Goal: Browse casually

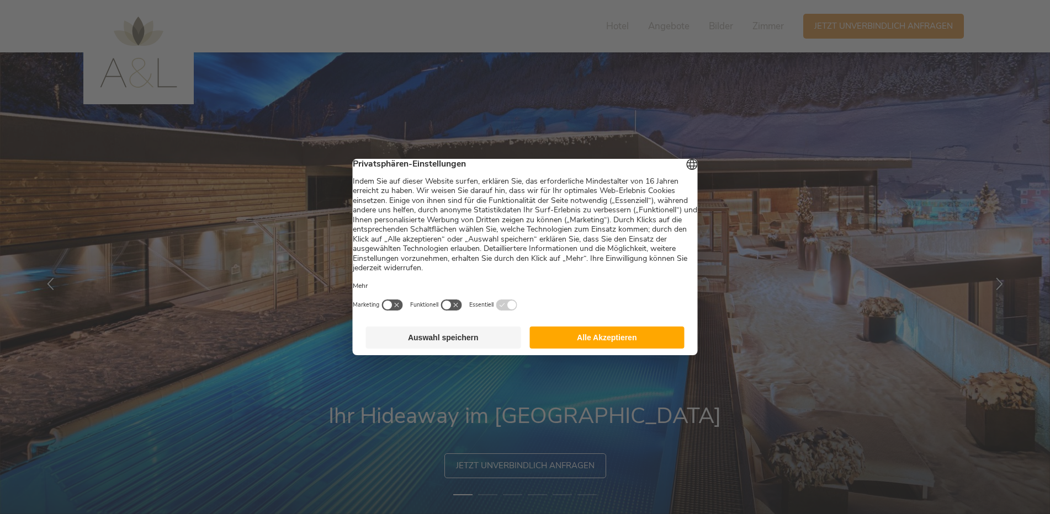
click at [588, 332] on footer "Auswahl speichern Alle Akzeptieren" at bounding box center [525, 337] width 345 height 35
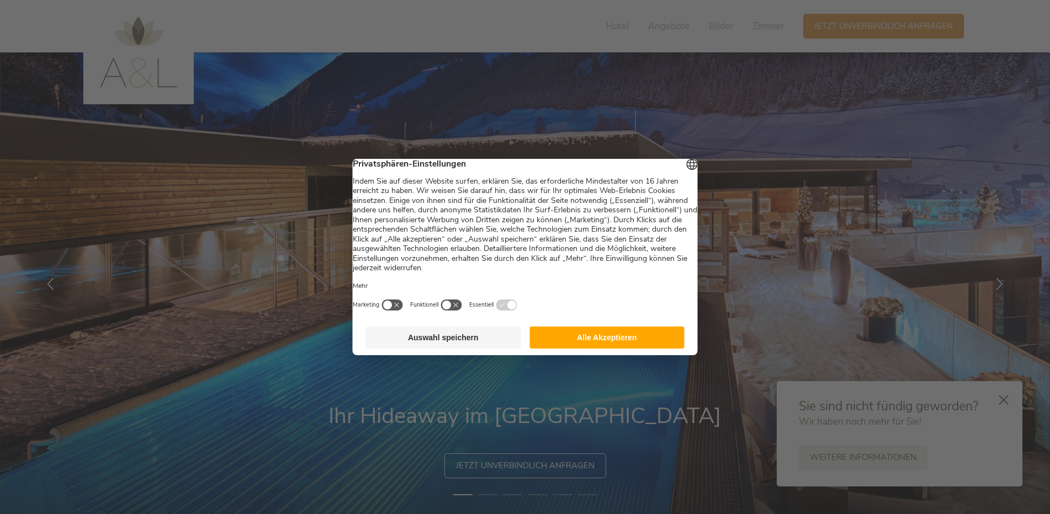
click at [642, 346] on button "Alle Akzeptieren" at bounding box center [606, 338] width 155 height 22
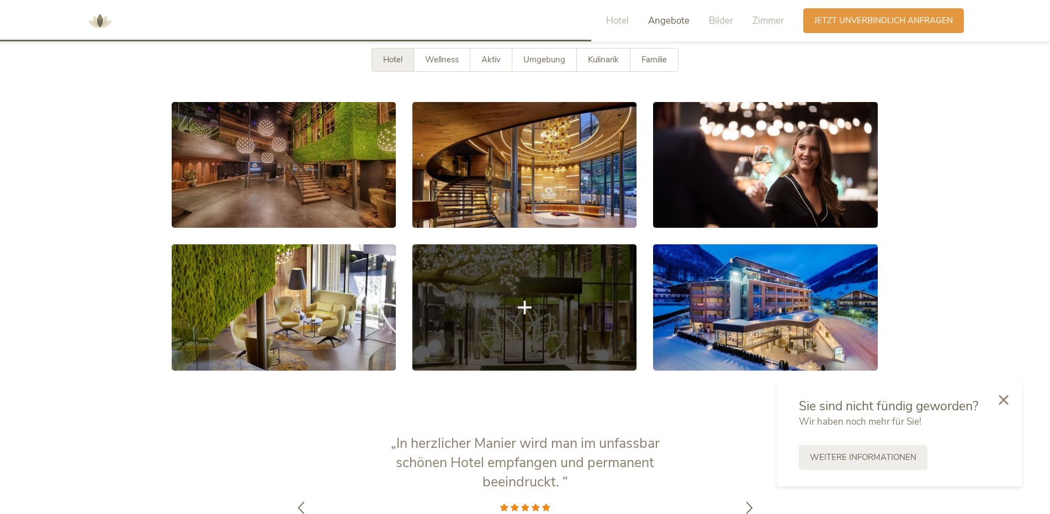
scroll to position [1821, 0]
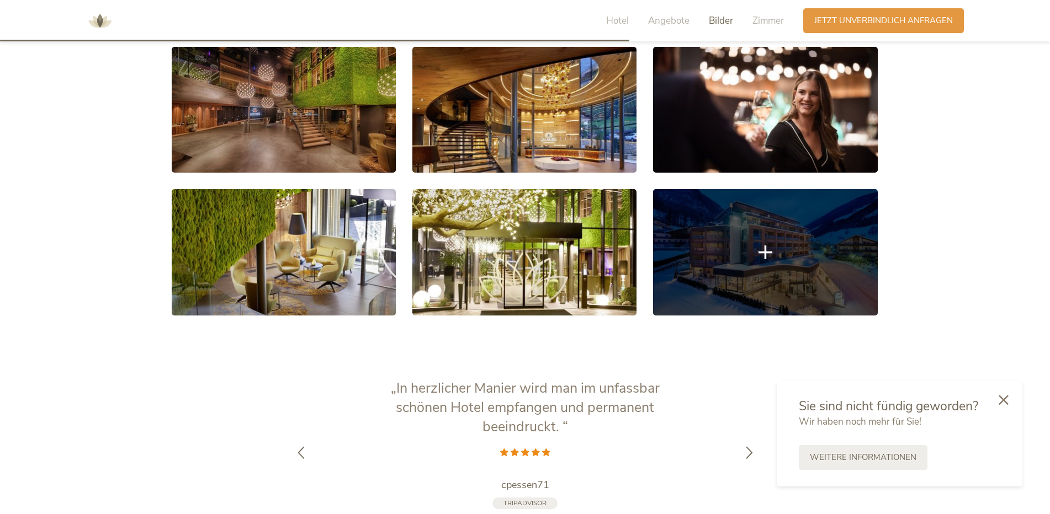
click at [690, 290] on link at bounding box center [765, 252] width 224 height 126
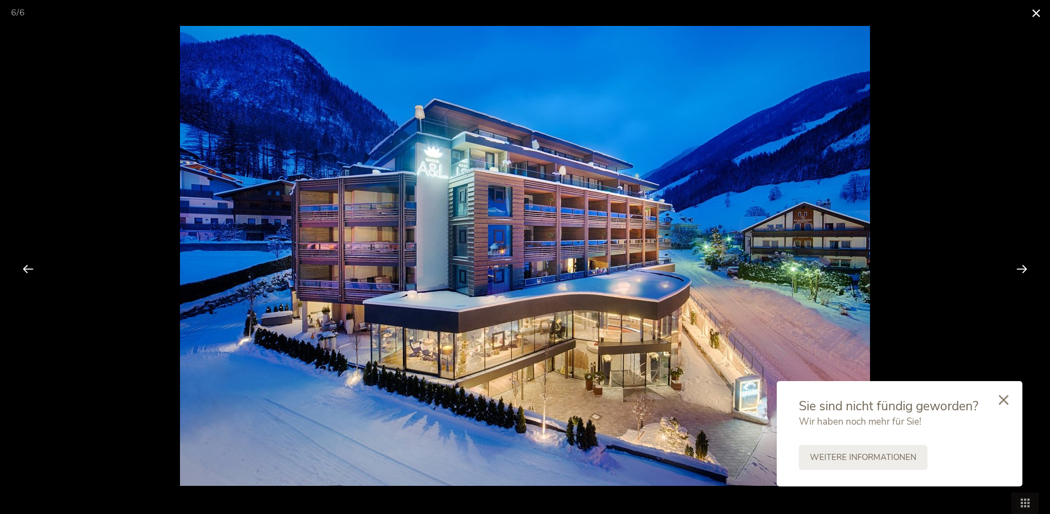
click at [1043, 8] on span at bounding box center [1036, 13] width 28 height 26
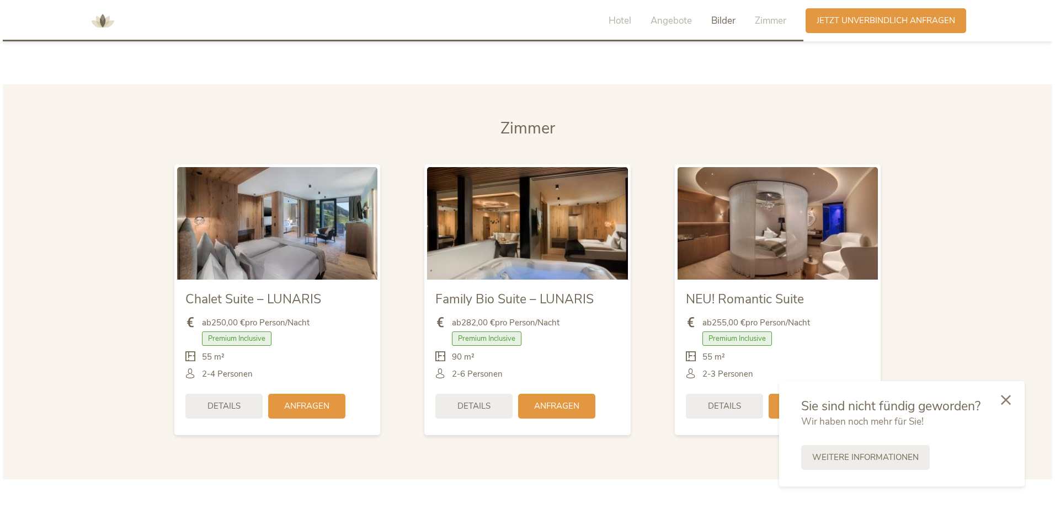
scroll to position [2373, 0]
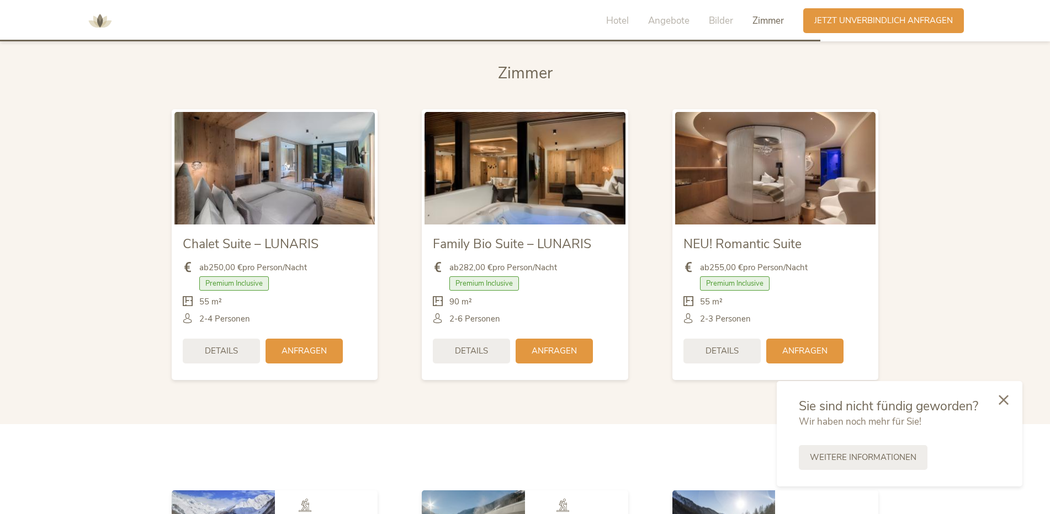
click at [769, 193] on img at bounding box center [775, 168] width 200 height 113
click at [769, 195] on img at bounding box center [775, 168] width 200 height 113
click at [757, 245] on span "NEU! Romantic Suite" at bounding box center [742, 244] width 118 height 17
click at [742, 353] on div "Details" at bounding box center [721, 350] width 77 height 25
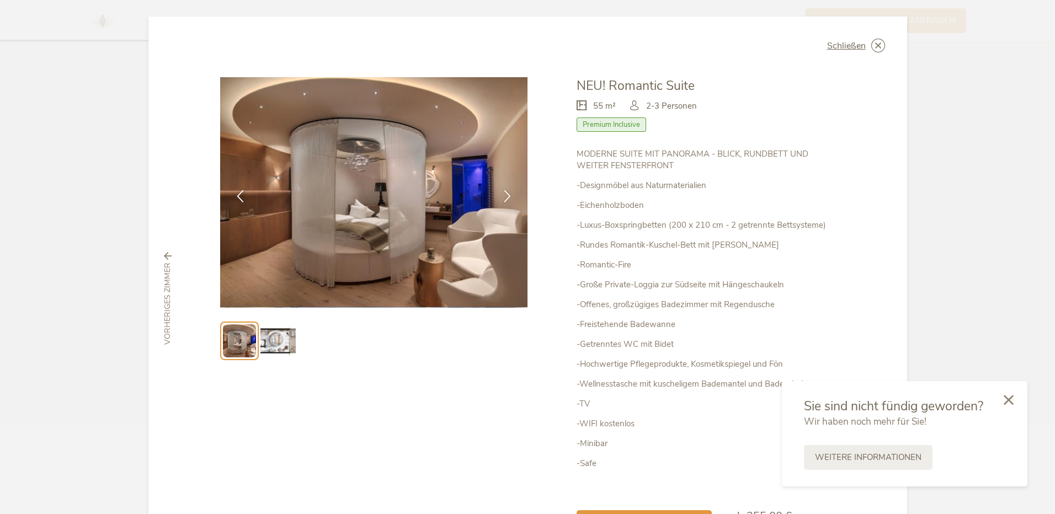
click at [412, 230] on img at bounding box center [374, 192] width 308 height 231
click at [508, 197] on icon at bounding box center [507, 195] width 13 height 13
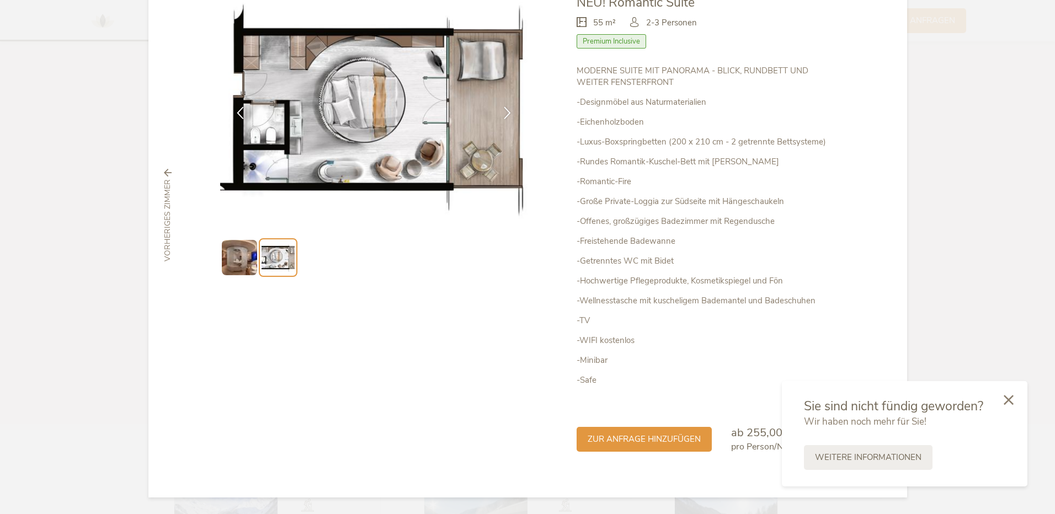
scroll to position [28, 0]
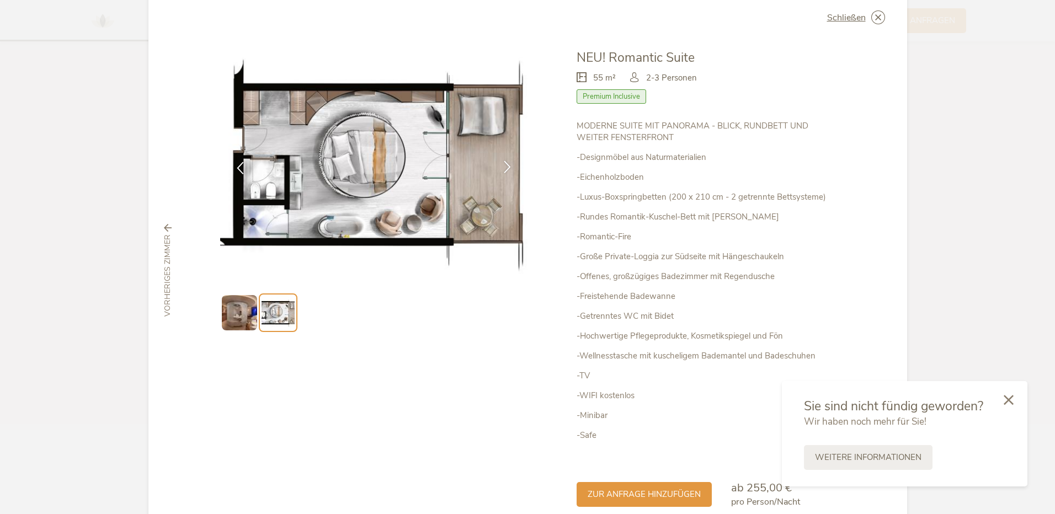
click at [501, 166] on icon at bounding box center [507, 167] width 13 height 13
